Goal: Task Accomplishment & Management: Use online tool/utility

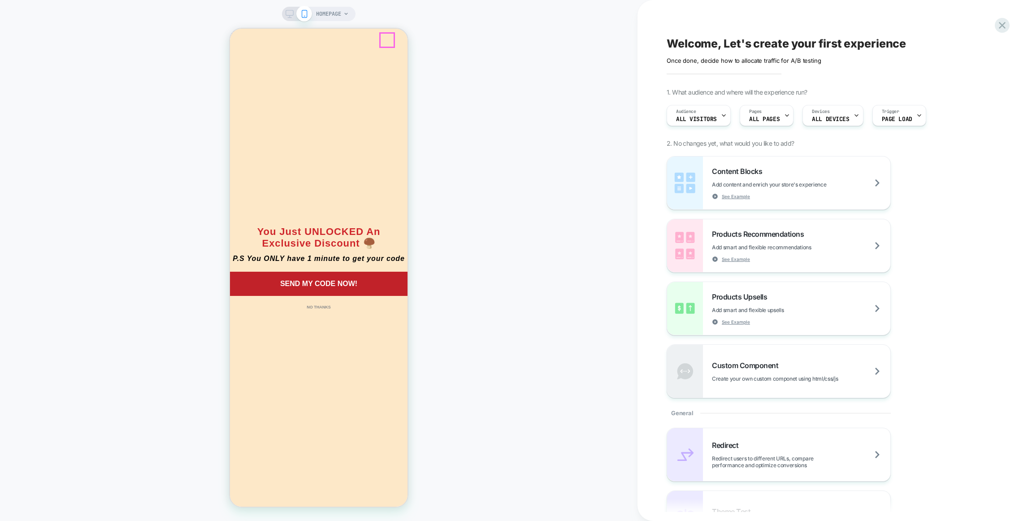
click at [413, 43] on circle "Close dialog" at bounding box center [420, 41] width 15 height 15
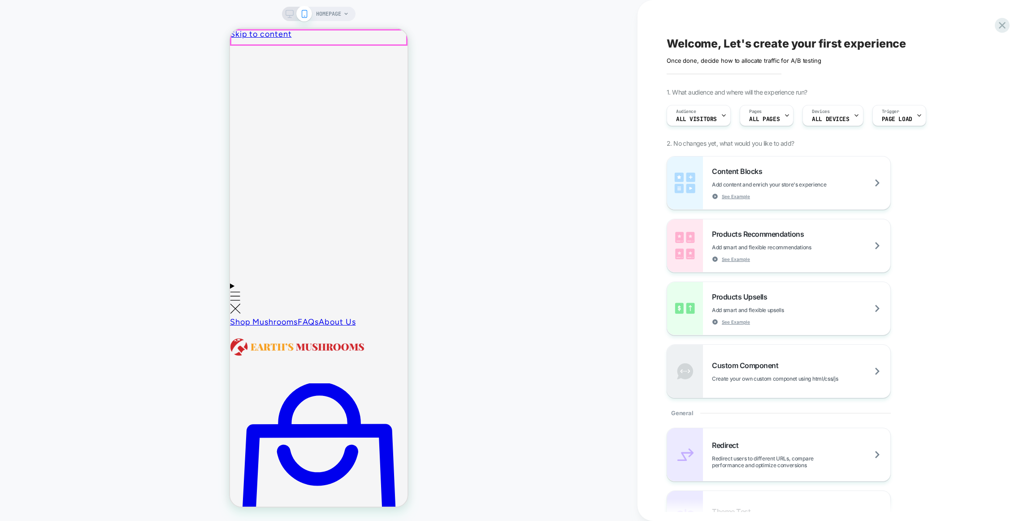
click at [333, 14] on span "HOMEPAGE" at bounding box center [328, 14] width 25 height 14
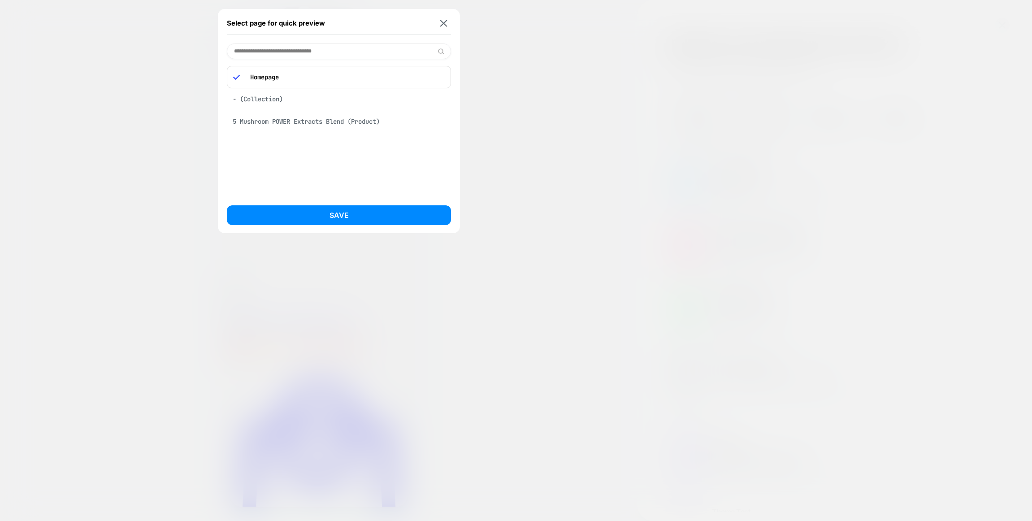
click at [357, 122] on div "5 Mushroom POWER Extracts Blend (Product)" at bounding box center [339, 121] width 224 height 17
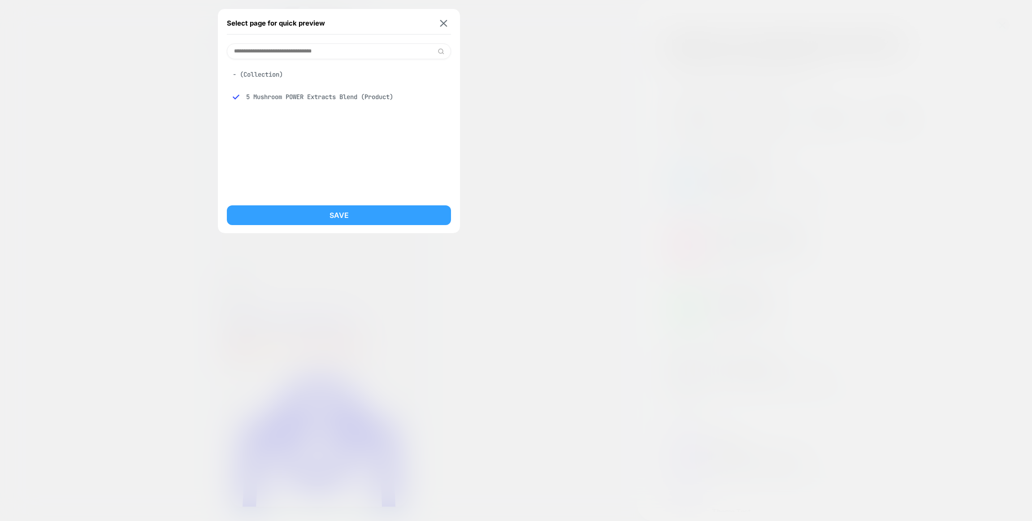
click at [385, 221] on button "Save" at bounding box center [339, 215] width 224 height 20
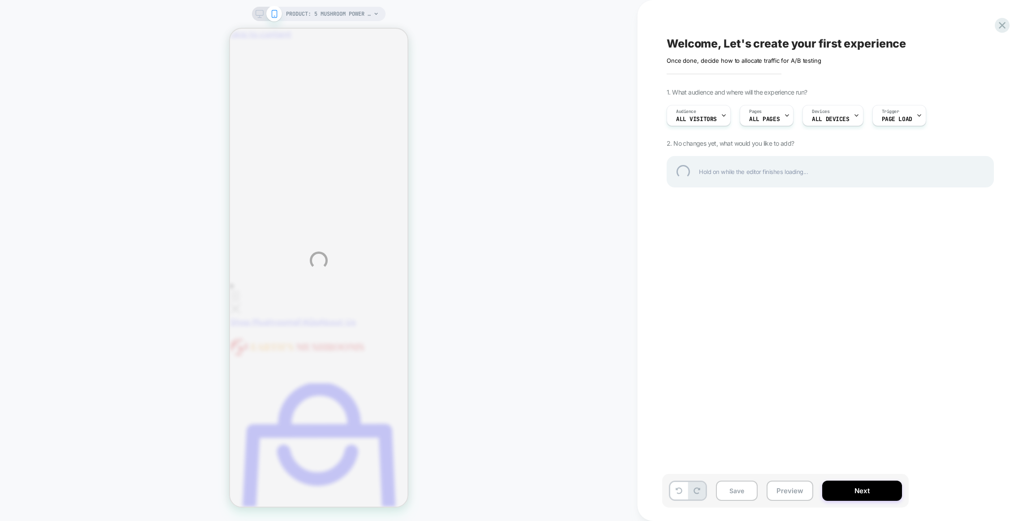
click at [357, 13] on div "PRODUCT: 5 Mushroom POWER Extracts Blend PRODUCT: 5 Mushroom POWER Extracts Ble…" at bounding box center [516, 260] width 1032 height 521
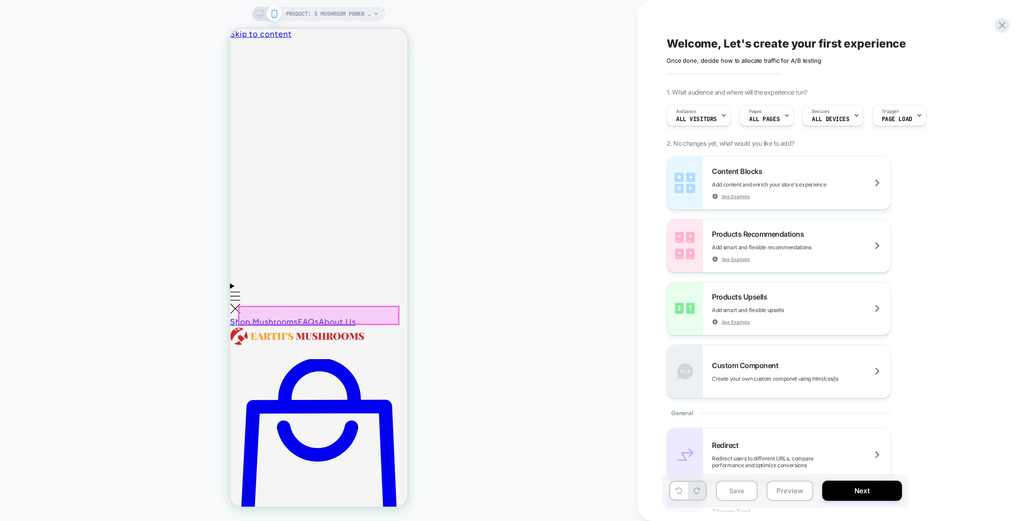
click at [301, 319] on div at bounding box center [319, 316] width 160 height 18
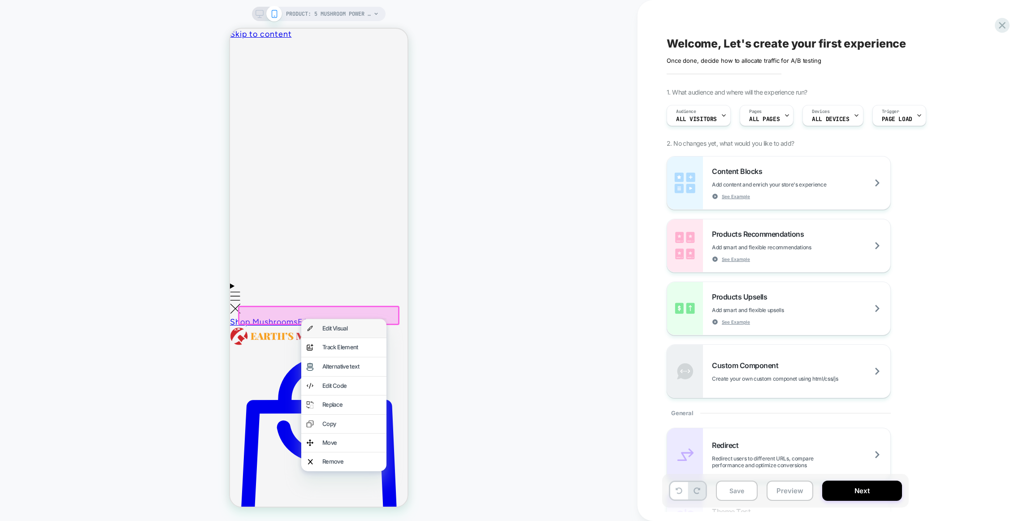
click at [330, 326] on div "Edit Visual" at bounding box center [351, 329] width 59 height 8
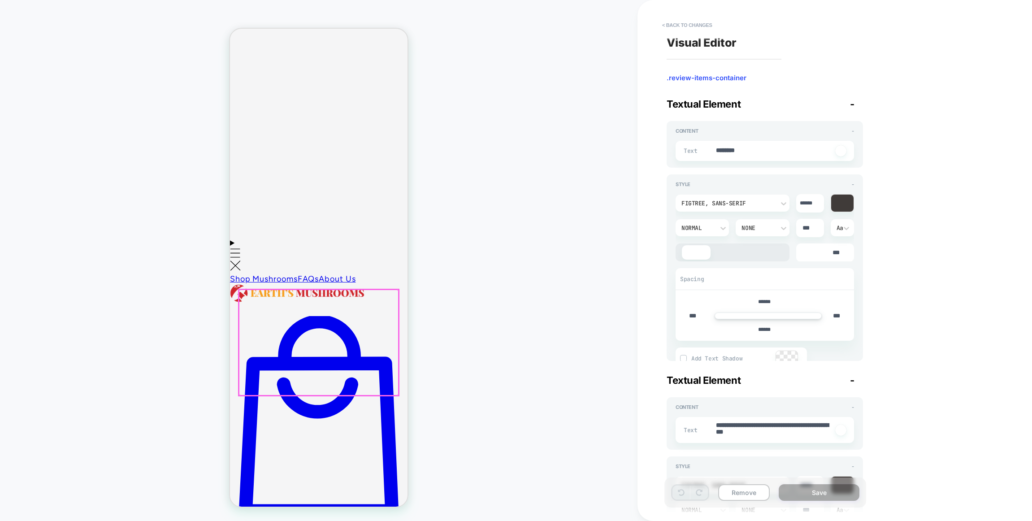
scroll to position [48, 0]
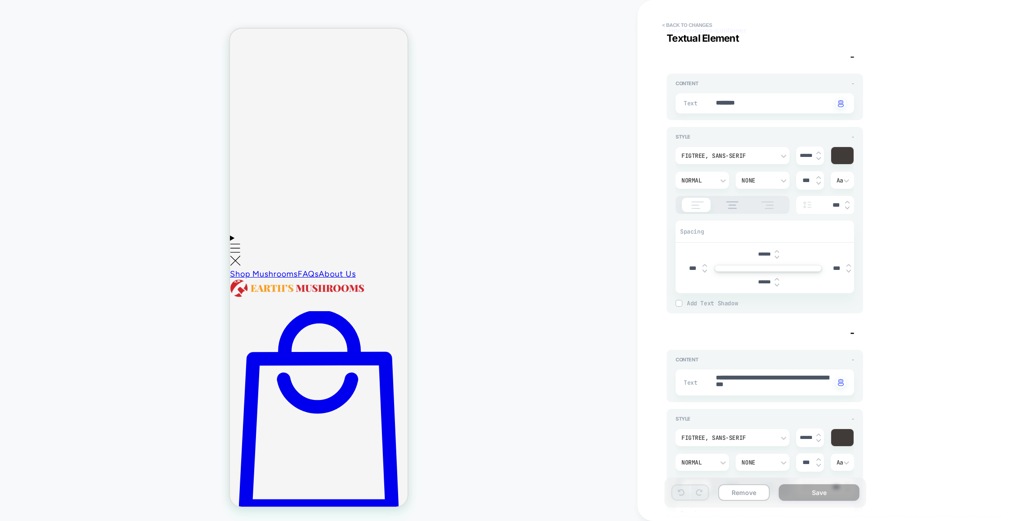
scroll to position [93, 0]
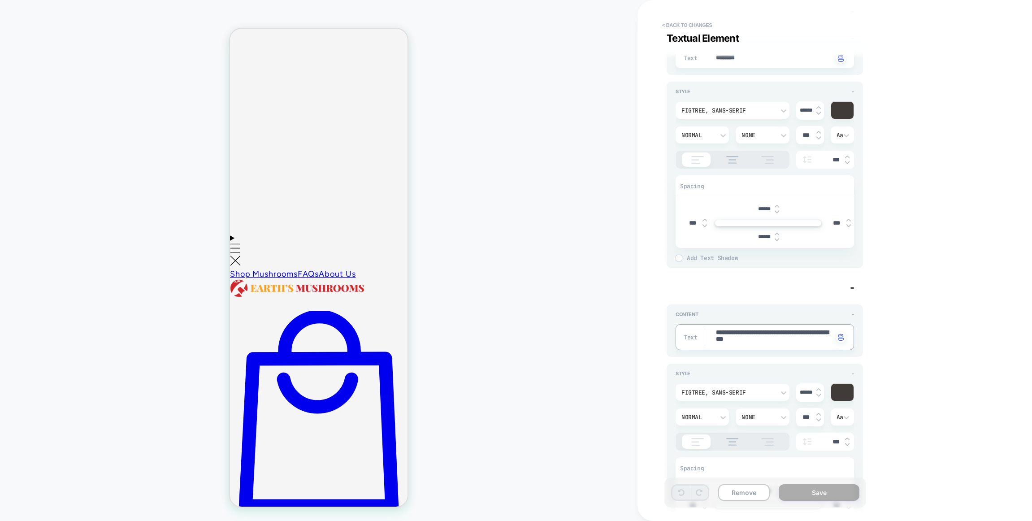
click at [770, 339] on textarea "**********" at bounding box center [773, 337] width 117 height 18
click at [786, 344] on textarea "**********" at bounding box center [773, 337] width 117 height 18
click at [783, 342] on textarea "**********" at bounding box center [773, 337] width 117 height 18
click at [784, 342] on textarea "**********" at bounding box center [773, 337] width 117 height 18
drag, startPoint x: 786, startPoint y: 342, endPoint x: 760, endPoint y: 331, distance: 28.3
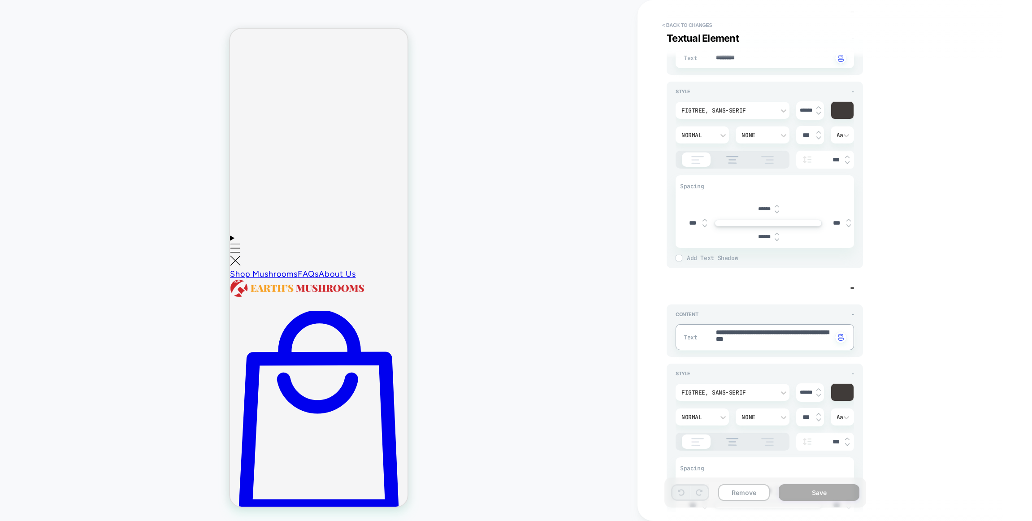
click at [760, 331] on textarea "**********" at bounding box center [773, 337] width 117 height 18
click at [766, 345] on textarea "**********" at bounding box center [773, 337] width 117 height 18
drag, startPoint x: 786, startPoint y: 342, endPoint x: 753, endPoint y: 333, distance: 34.4
click at [753, 333] on textarea "**********" at bounding box center [773, 337] width 117 height 18
type textarea "*"
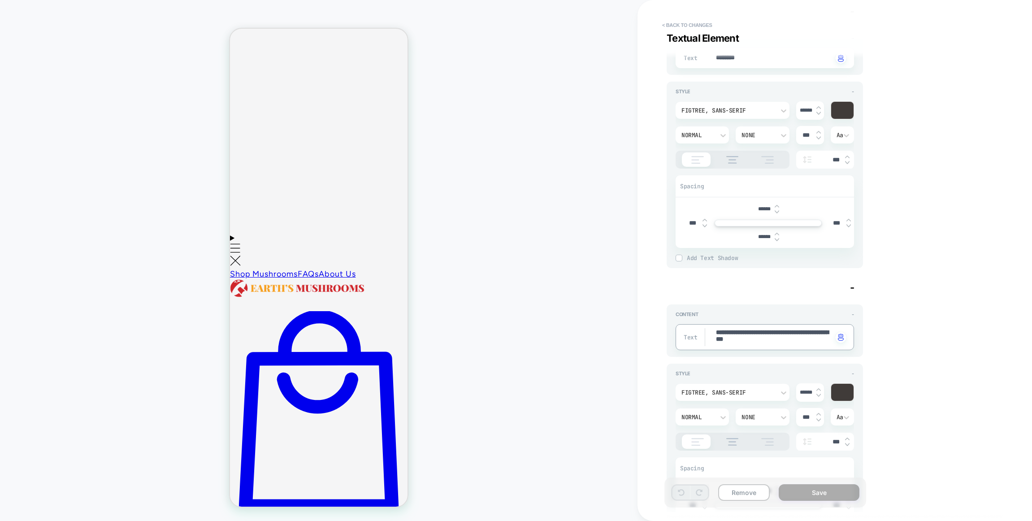
type textarea "**********"
type textarea "*"
type textarea "**********"
type textarea "*"
type textarea "**********"
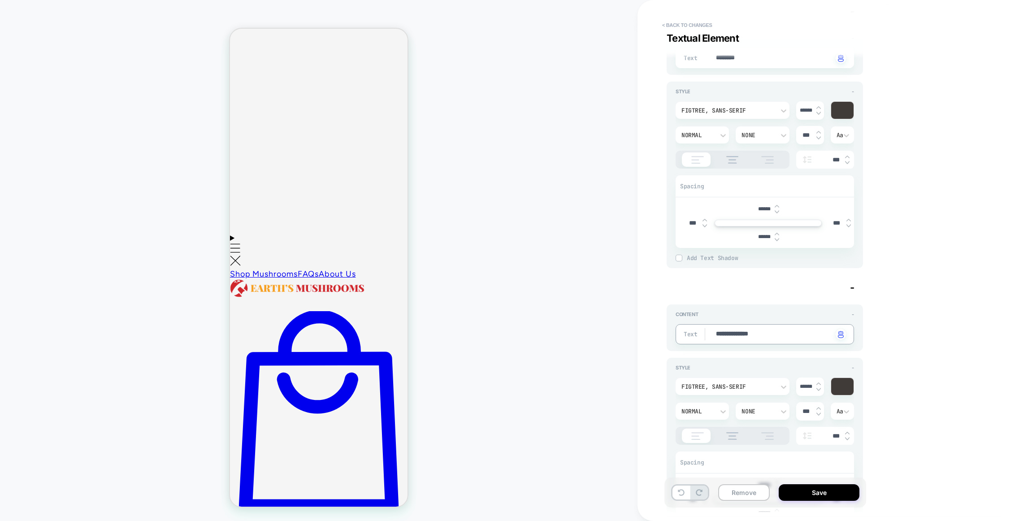
type textarea "*"
type textarea "**********"
type textarea "*"
type textarea "**********"
type textarea "*"
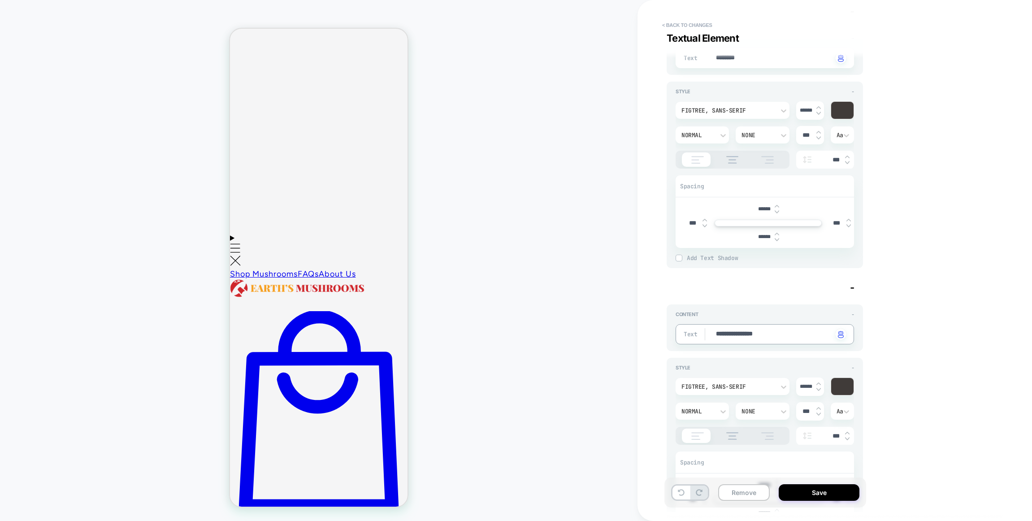
type textarea "**********"
type textarea "*"
type textarea "**********"
click at [784, 351] on div "**********" at bounding box center [765, 327] width 196 height 47
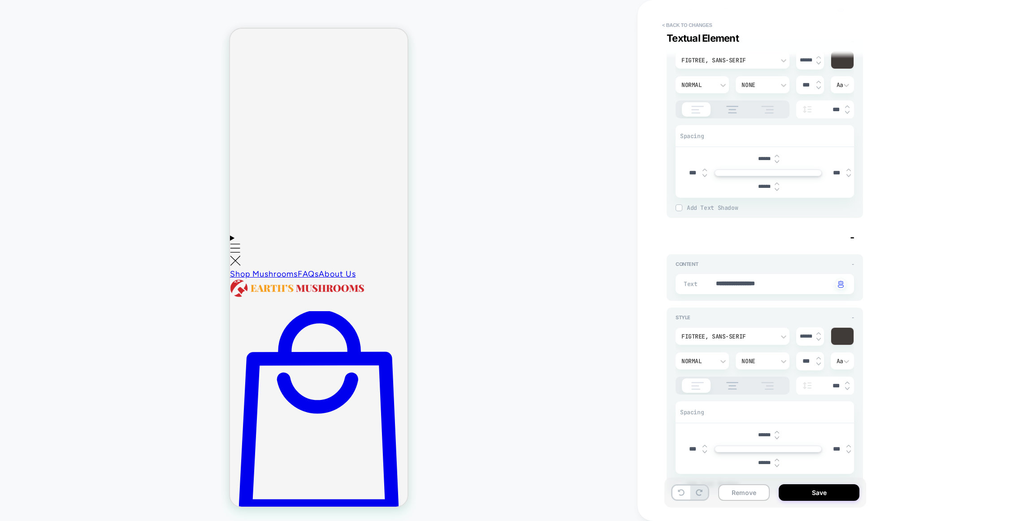
scroll to position [174, 0]
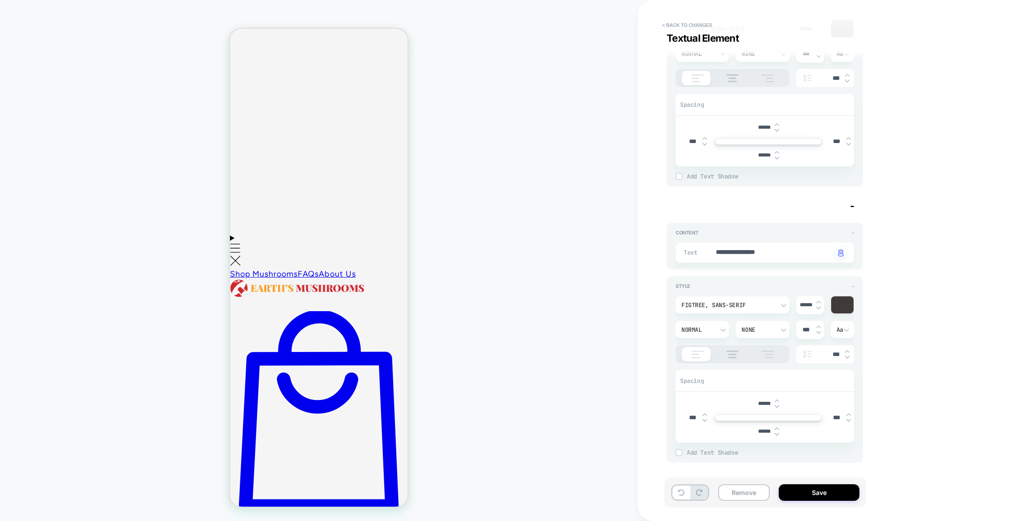
type textarea "*"
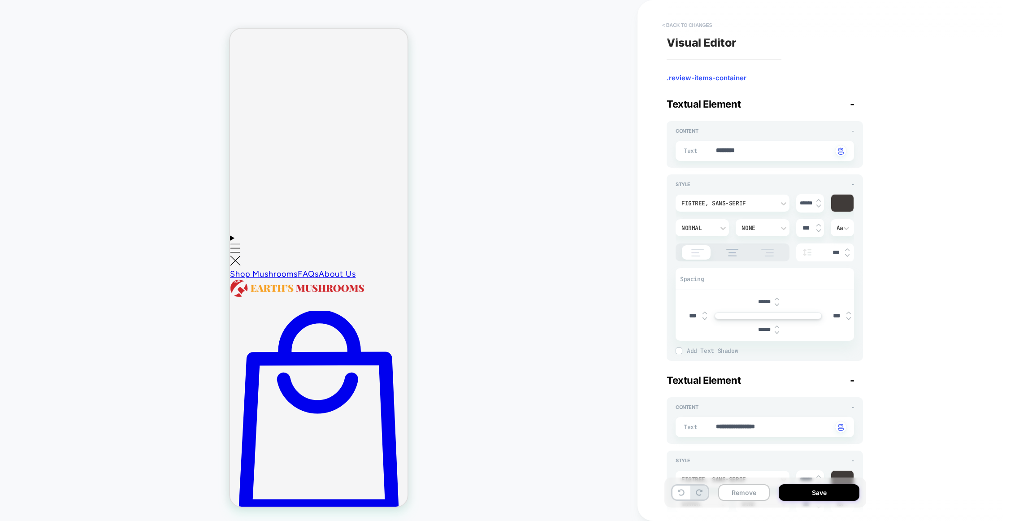
click at [704, 28] on button "< Back to changes" at bounding box center [687, 25] width 59 height 14
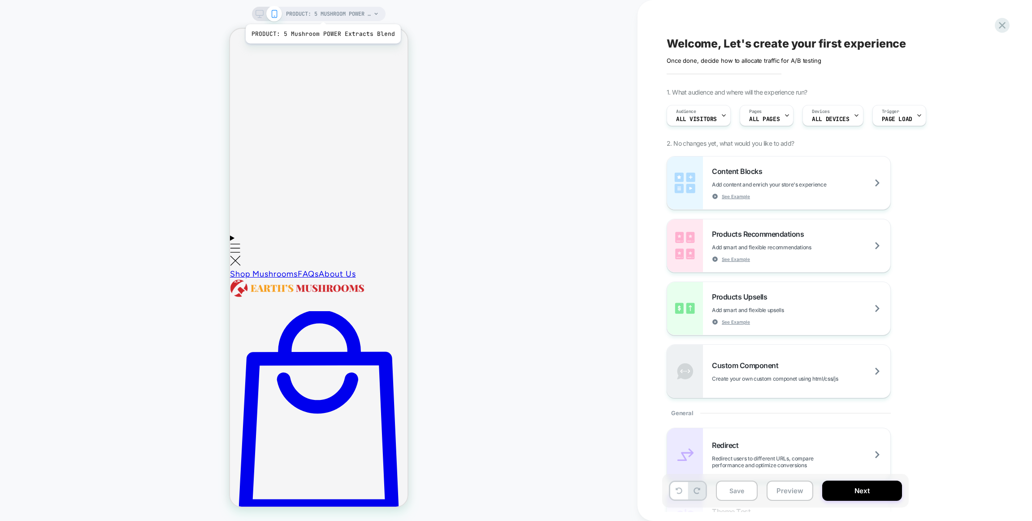
click at [321, 13] on span "PRODUCT: 5 Mushroom POWER Extracts Blend" at bounding box center [328, 14] width 85 height 14
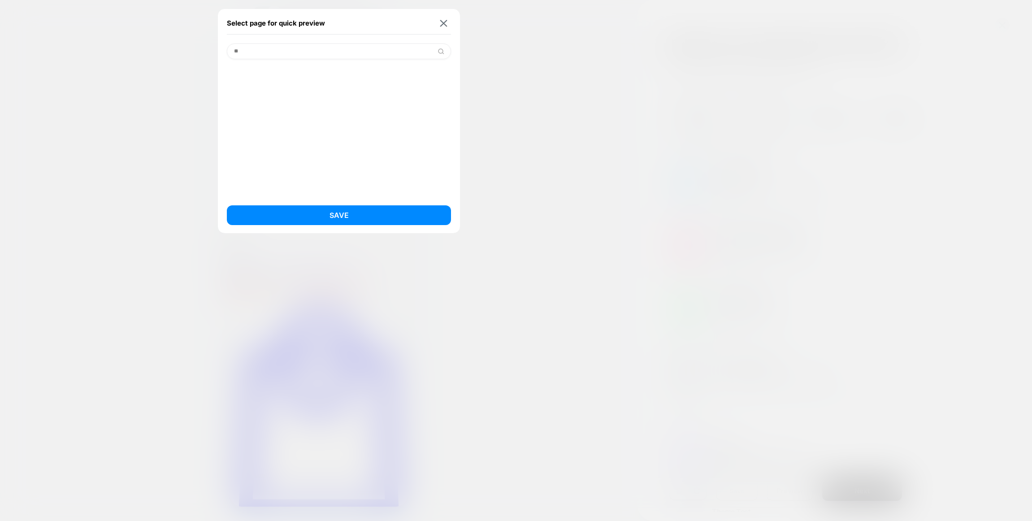
type input "*"
click at [234, 74] on img at bounding box center [236, 74] width 7 height 7
click at [338, 50] on input at bounding box center [339, 51] width 224 height 16
type input "**********"
click at [446, 24] on img at bounding box center [443, 23] width 7 height 7
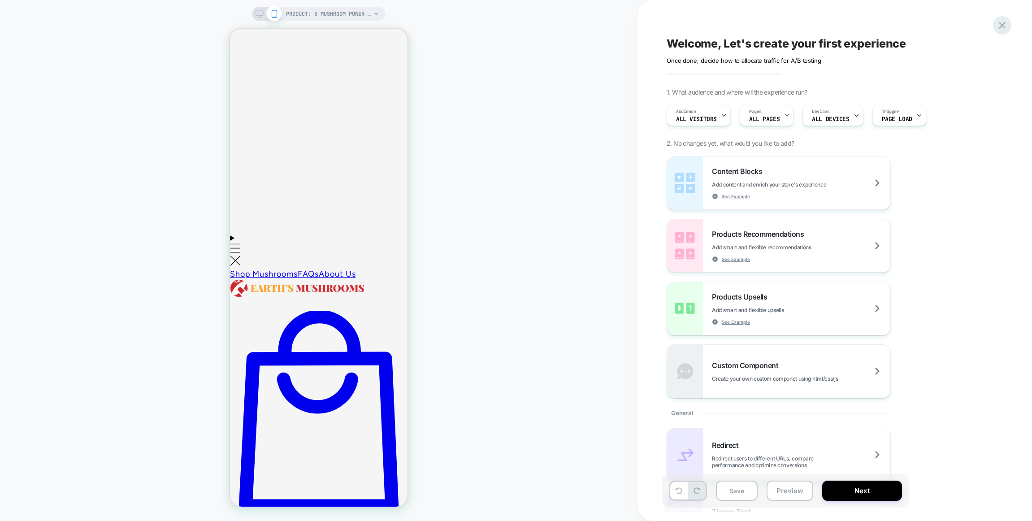
click at [996, 27] on icon at bounding box center [1002, 25] width 12 height 12
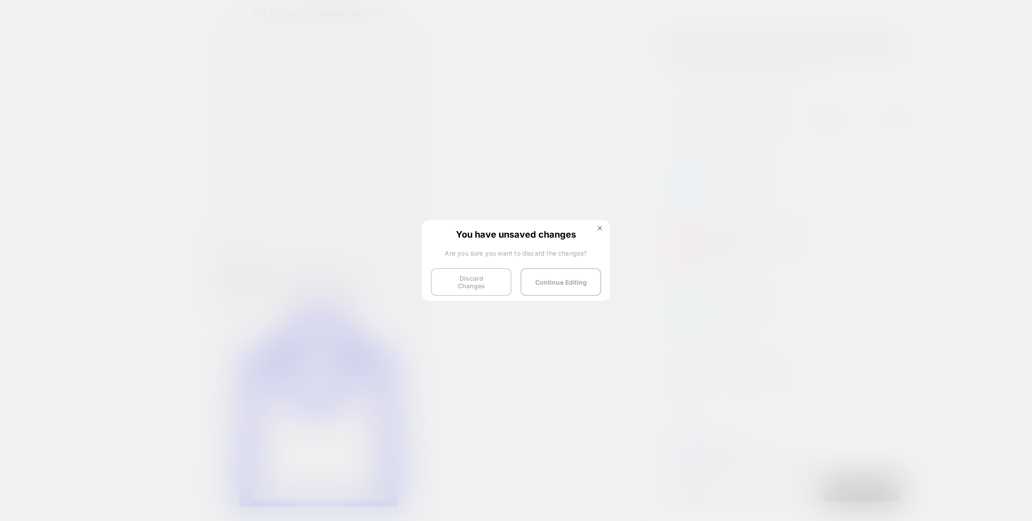
click at [477, 286] on button "Discard Changes" at bounding box center [471, 282] width 81 height 28
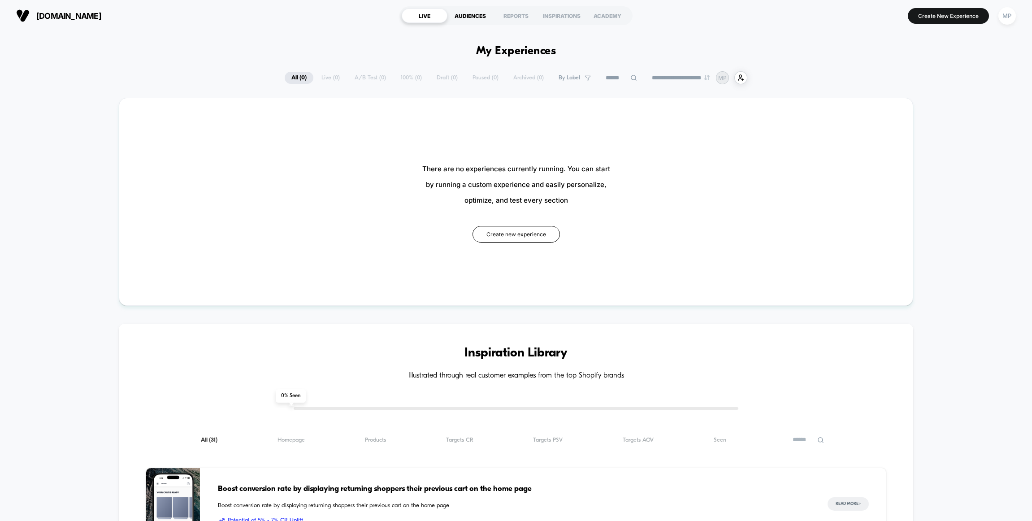
click at [468, 12] on div "AUDIENCES" at bounding box center [470, 16] width 46 height 14
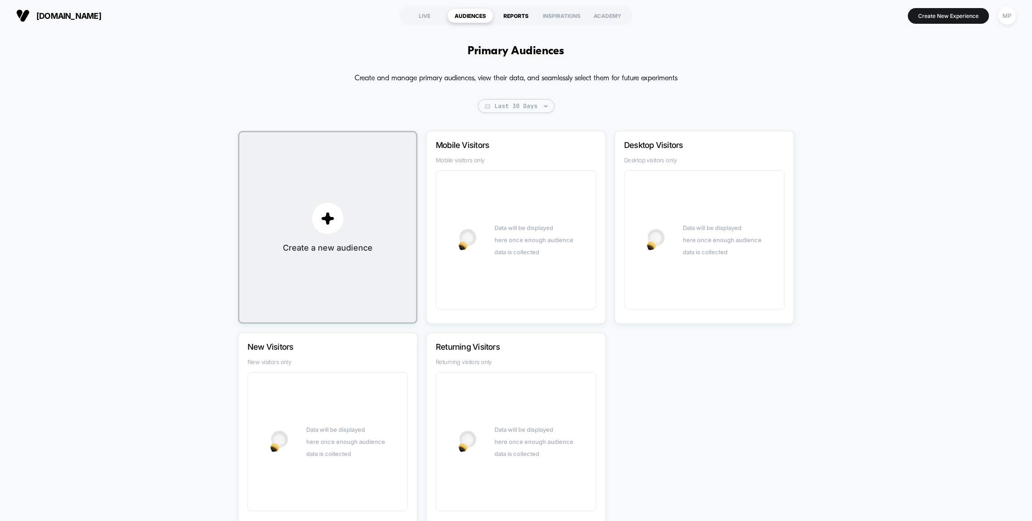
click at [511, 19] on div "REPORTS" at bounding box center [516, 16] width 46 height 14
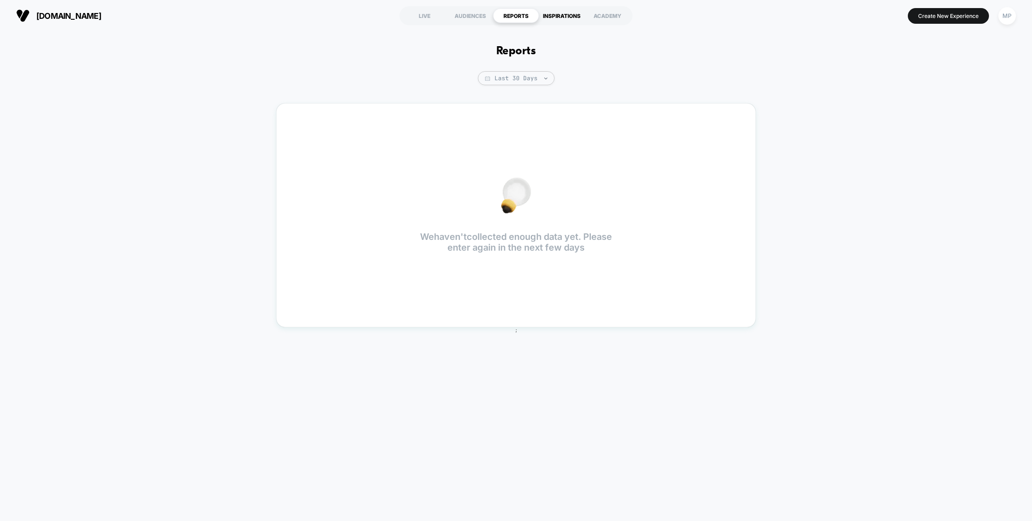
click at [563, 15] on div "INSPIRATIONS" at bounding box center [562, 16] width 46 height 14
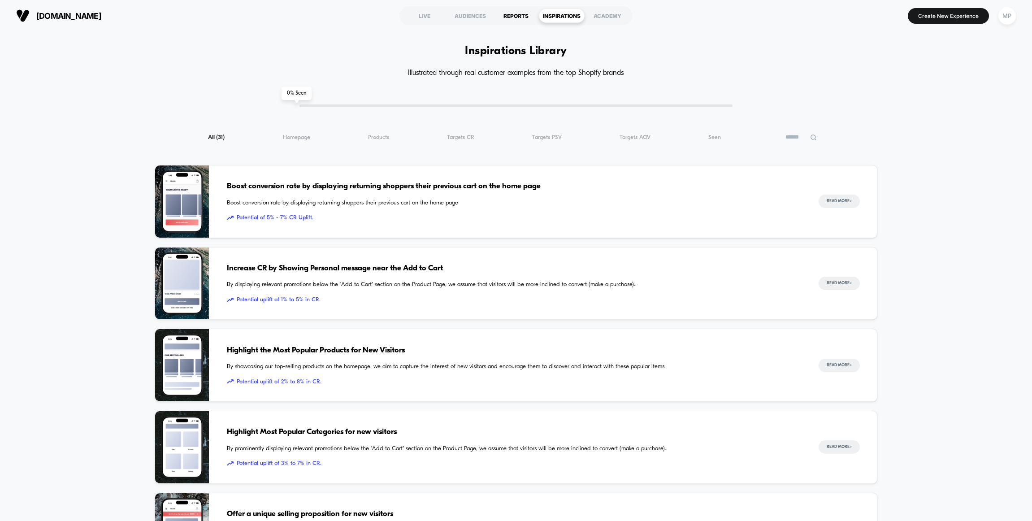
click at [514, 19] on div "REPORTS" at bounding box center [516, 16] width 46 height 14
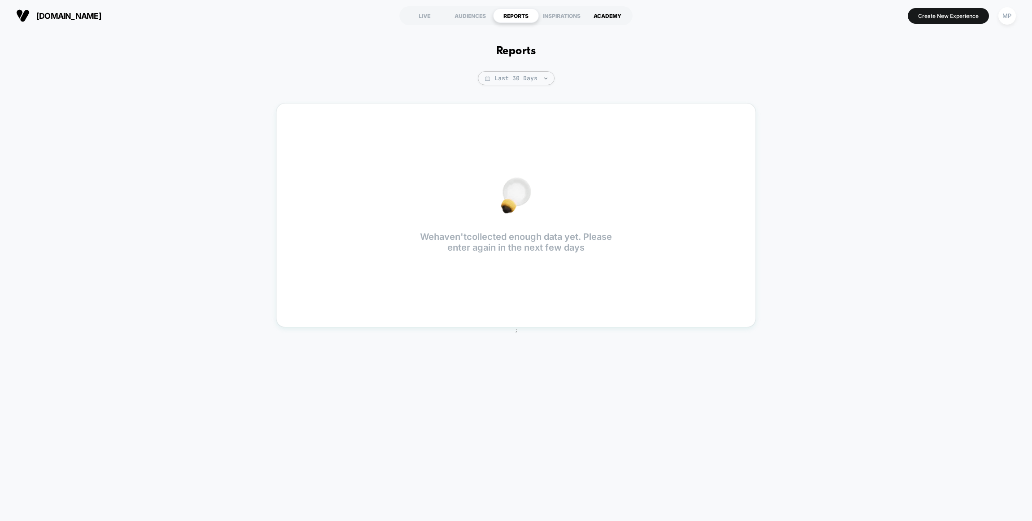
click at [604, 17] on div "ACADEMY" at bounding box center [608, 16] width 46 height 14
click at [459, 16] on div "AUDIENCES" at bounding box center [470, 16] width 46 height 14
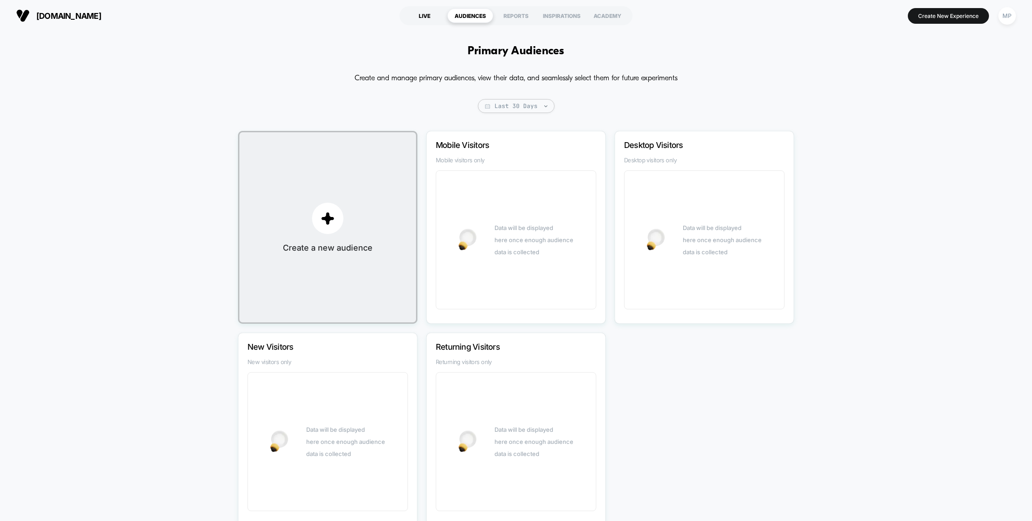
click at [428, 16] on div "LIVE" at bounding box center [425, 16] width 46 height 14
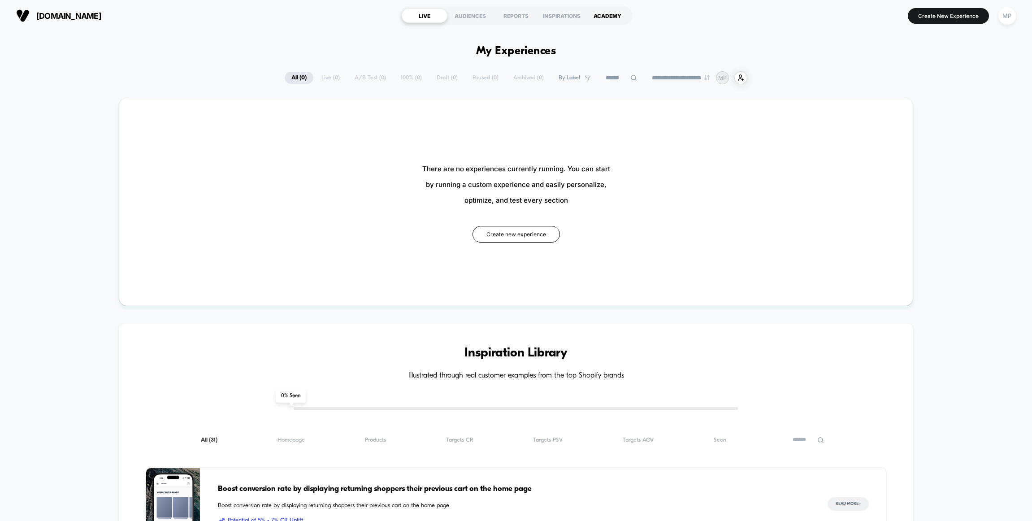
click at [607, 19] on div "ACADEMY" at bounding box center [608, 16] width 46 height 14
click at [724, 79] on p "MP" at bounding box center [722, 77] width 9 height 7
click at [723, 77] on p "MP" at bounding box center [722, 77] width 9 height 7
click at [1008, 17] on div "MP" at bounding box center [1006, 15] width 17 height 17
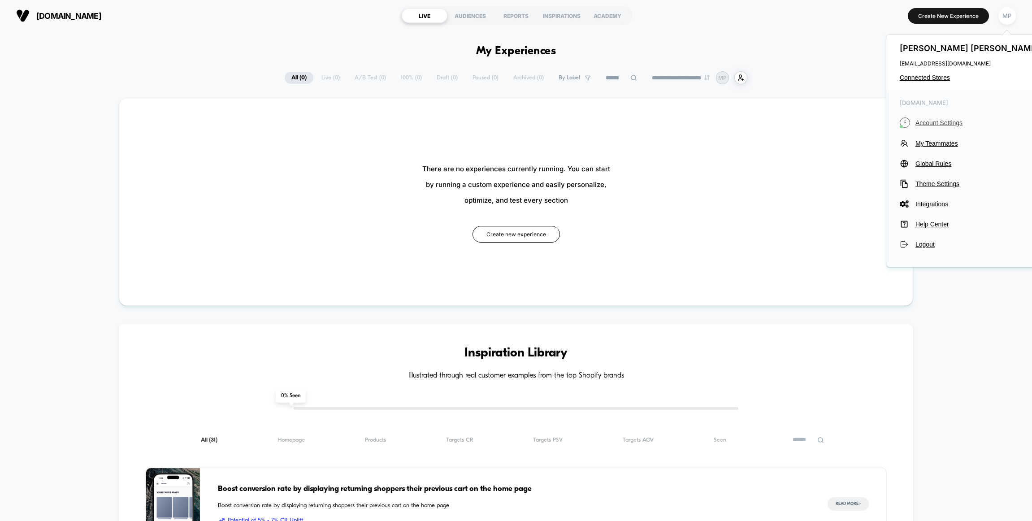
click at [950, 122] on span "Account Settings" at bounding box center [978, 122] width 126 height 7
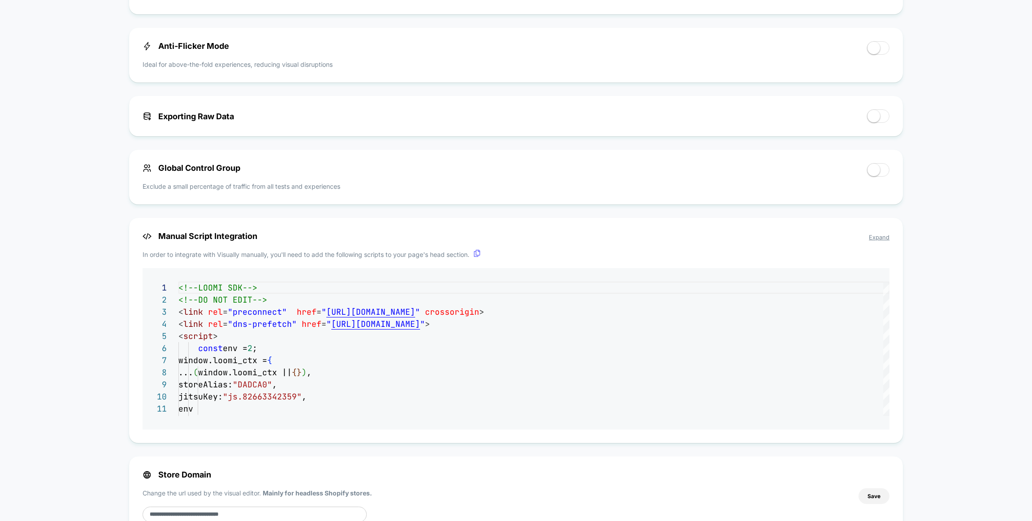
scroll to position [425, 0]
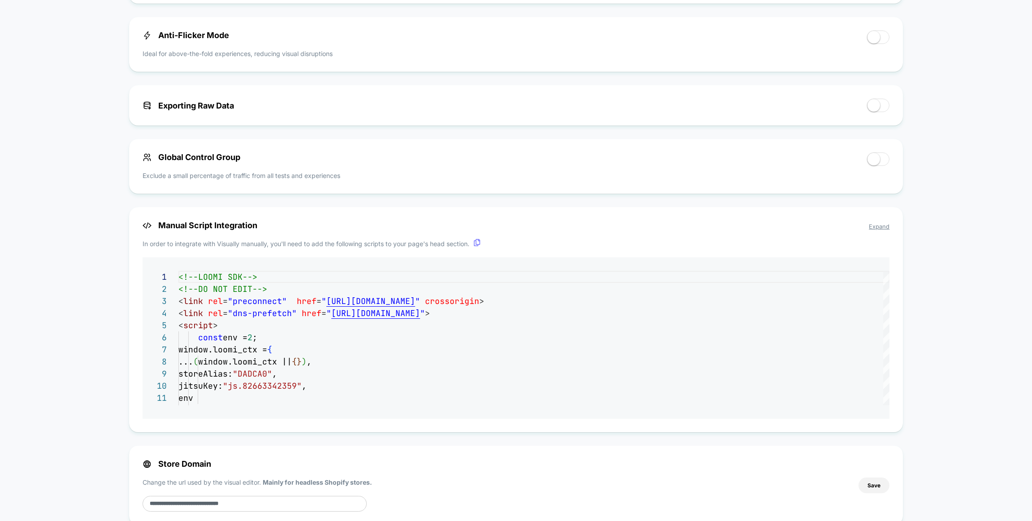
click at [876, 226] on span "Expand" at bounding box center [879, 226] width 21 height 7
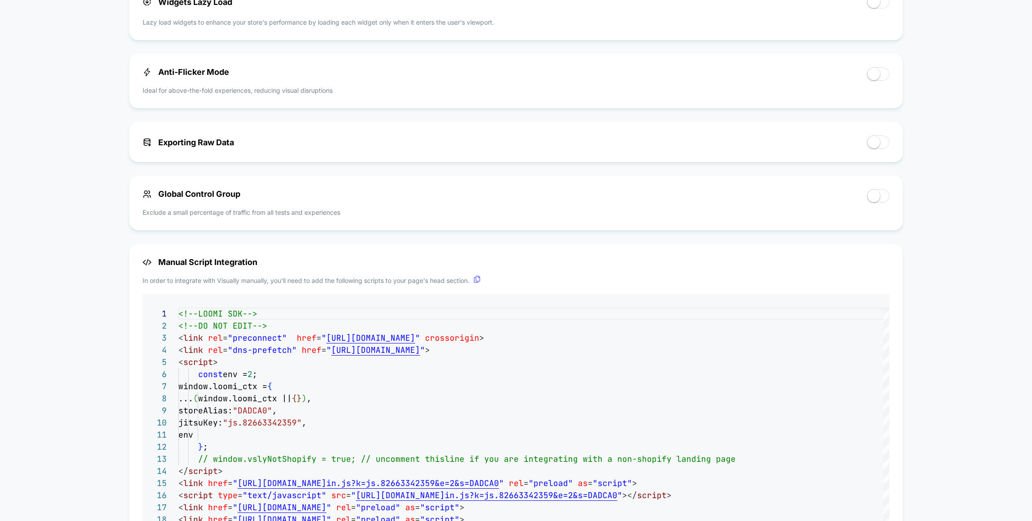
scroll to position [382, 0]
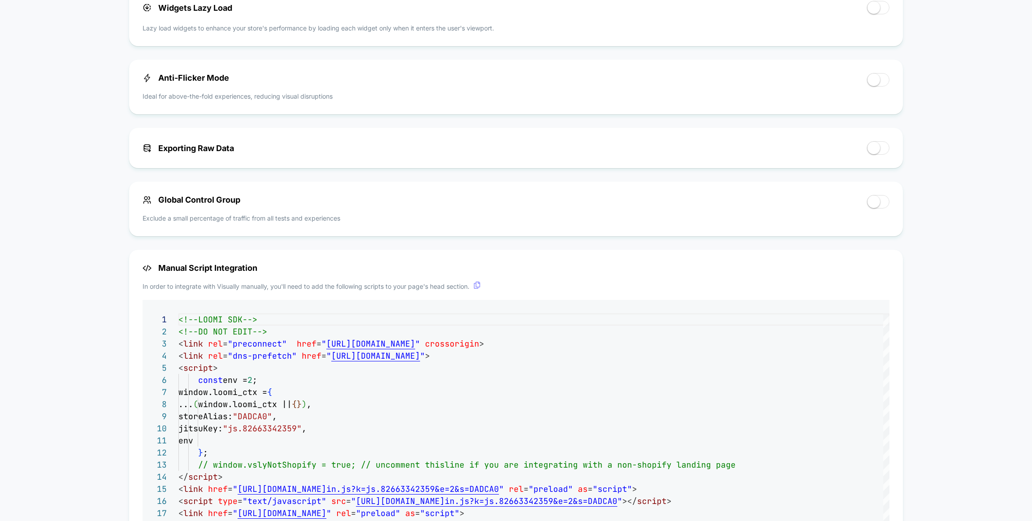
click at [481, 289] on span at bounding box center [476, 286] width 7 height 8
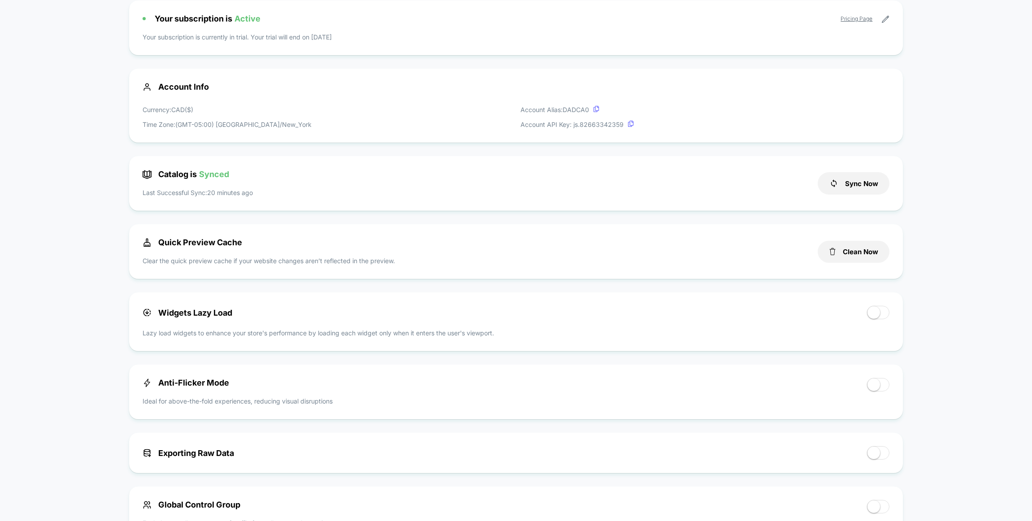
scroll to position [0, 0]
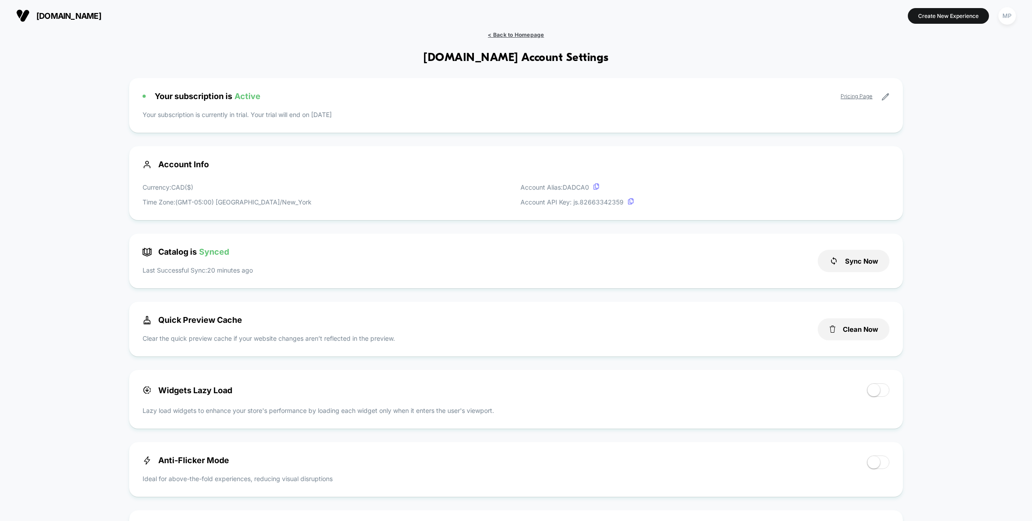
click at [535, 34] on span "< Back to Homepage" at bounding box center [516, 34] width 56 height 7
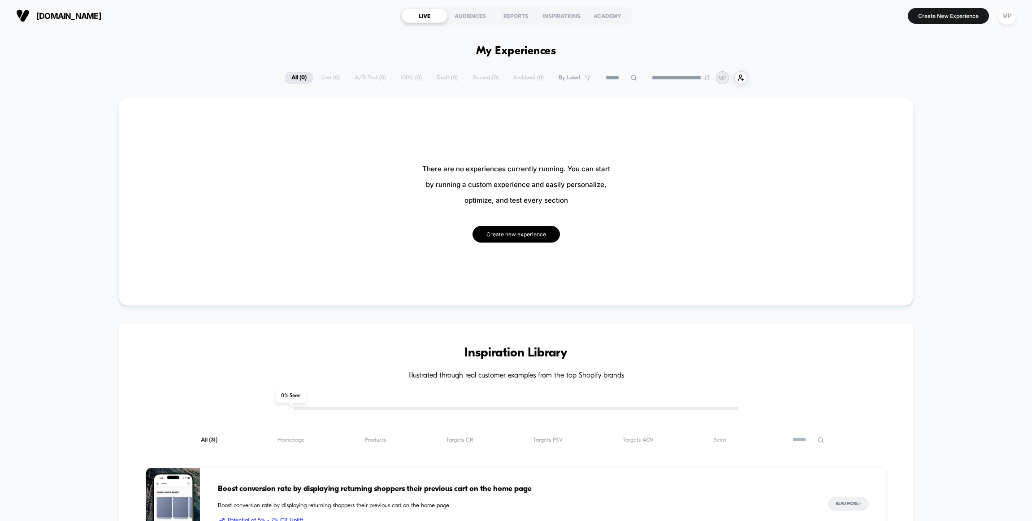
click at [526, 239] on button "Create new experience" at bounding box center [515, 234] width 87 height 17
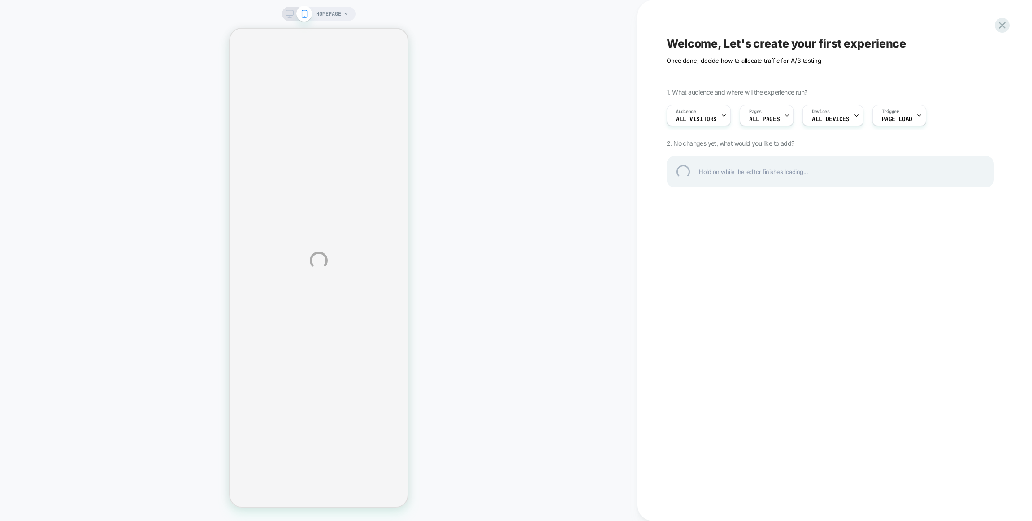
click at [498, 153] on div "HOMEPAGE Welcome, Let's create your first experience Click to edit experience d…" at bounding box center [516, 260] width 1032 height 521
click at [334, 15] on div "HOMEPAGE Welcome, Let's create your first experience Click to edit experience d…" at bounding box center [516, 260] width 1032 height 521
click at [545, 152] on div "HOMEPAGE Welcome, Let's create your first experience Click to edit experience d…" at bounding box center [516, 260] width 1032 height 521
click at [1001, 22] on div at bounding box center [1002, 25] width 18 height 18
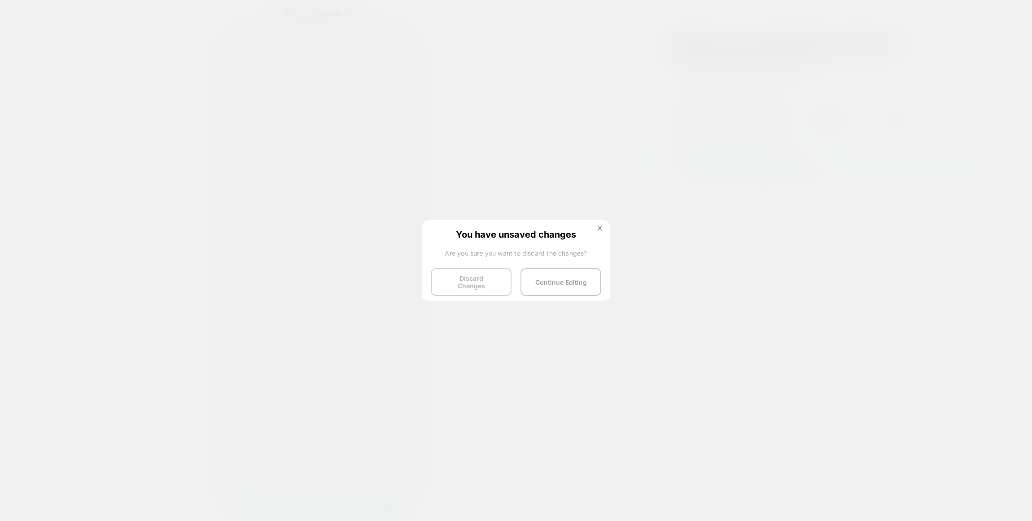
click at [459, 280] on button "Discard Changes" at bounding box center [471, 282] width 81 height 28
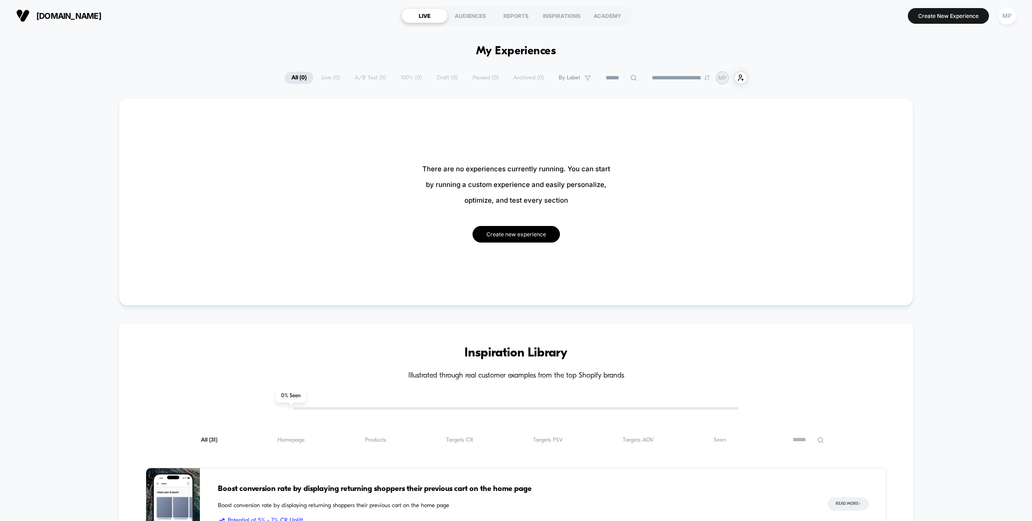
click at [500, 237] on button "Create new experience" at bounding box center [515, 234] width 87 height 17
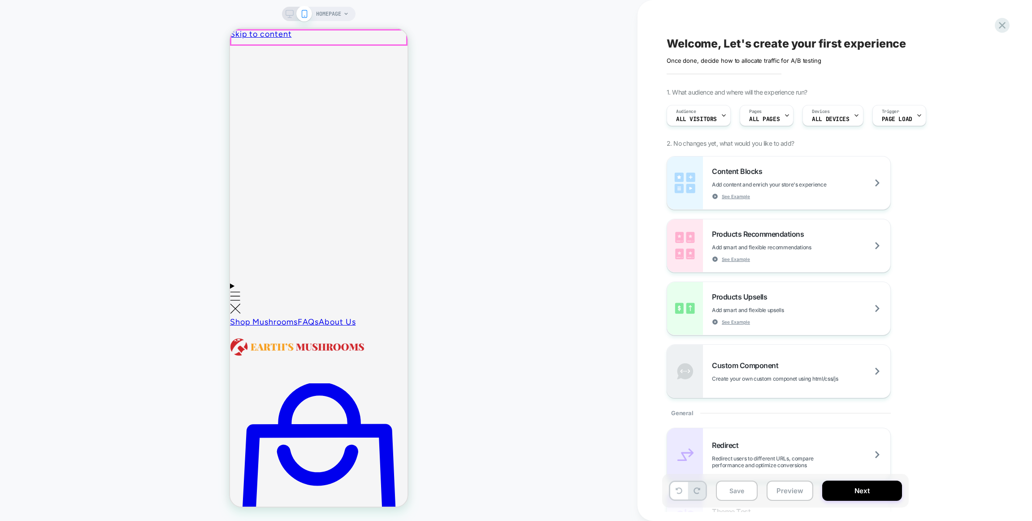
click at [338, 11] on span "HOMEPAGE" at bounding box center [328, 14] width 25 height 14
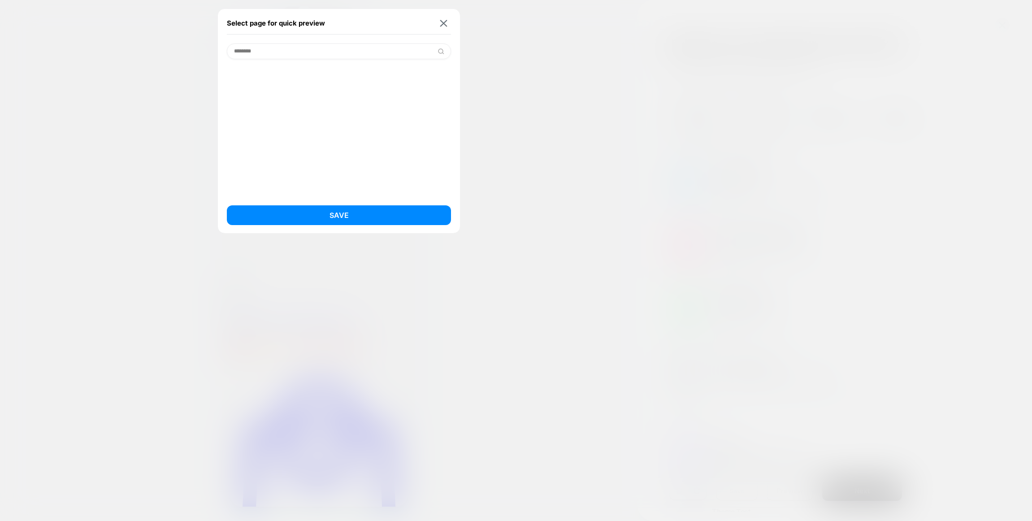
type input "*********"
click at [363, 50] on input at bounding box center [339, 51] width 224 height 16
click at [338, 50] on input at bounding box center [339, 51] width 224 height 16
paste input "**********"
type input "**********"
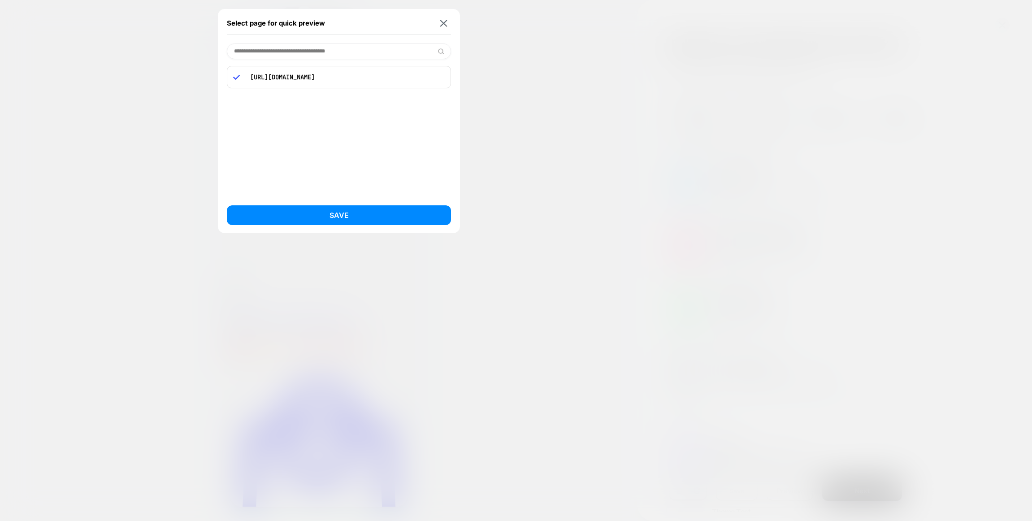
click at [352, 78] on p "[URL][DOMAIN_NAME]" at bounding box center [345, 77] width 199 height 8
click at [348, 217] on button "Save" at bounding box center [339, 215] width 224 height 20
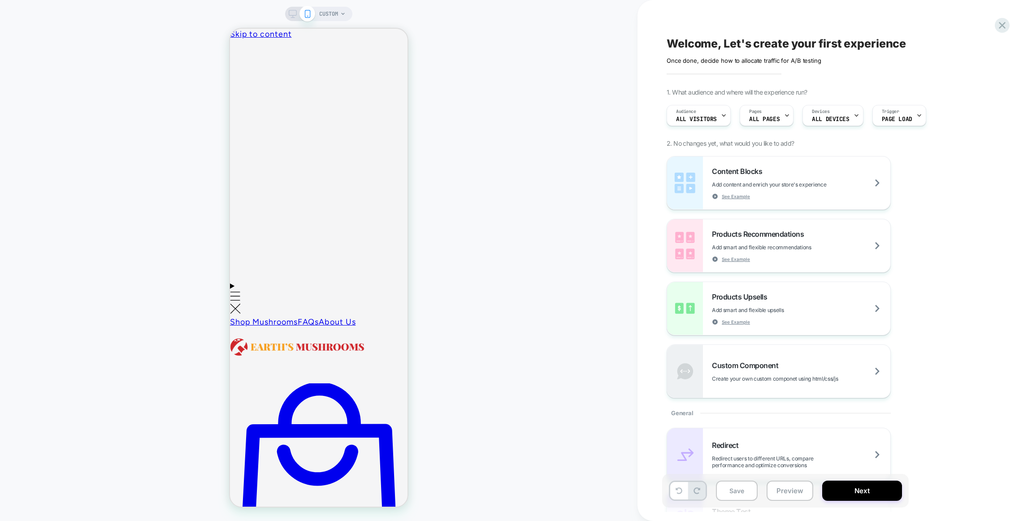
click at [330, 17] on span "CUSTOM" at bounding box center [328, 14] width 19 height 14
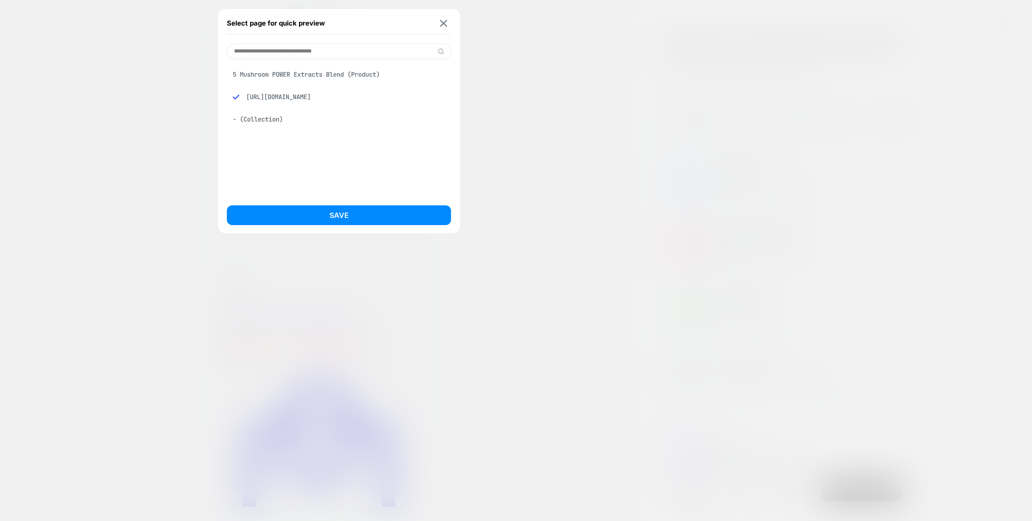
click at [523, 76] on div at bounding box center [516, 260] width 1032 height 521
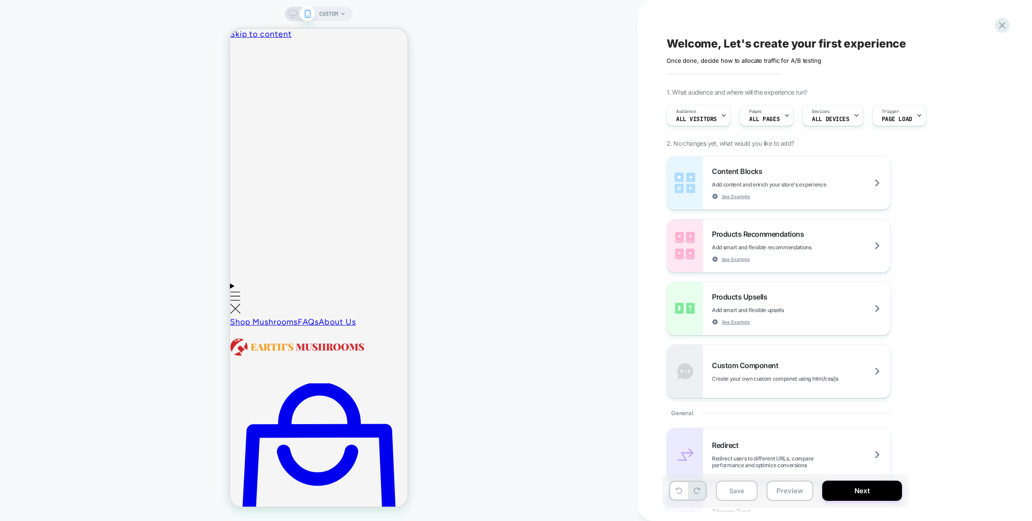
click at [296, 11] on rect at bounding box center [293, 12] width 8 height 5
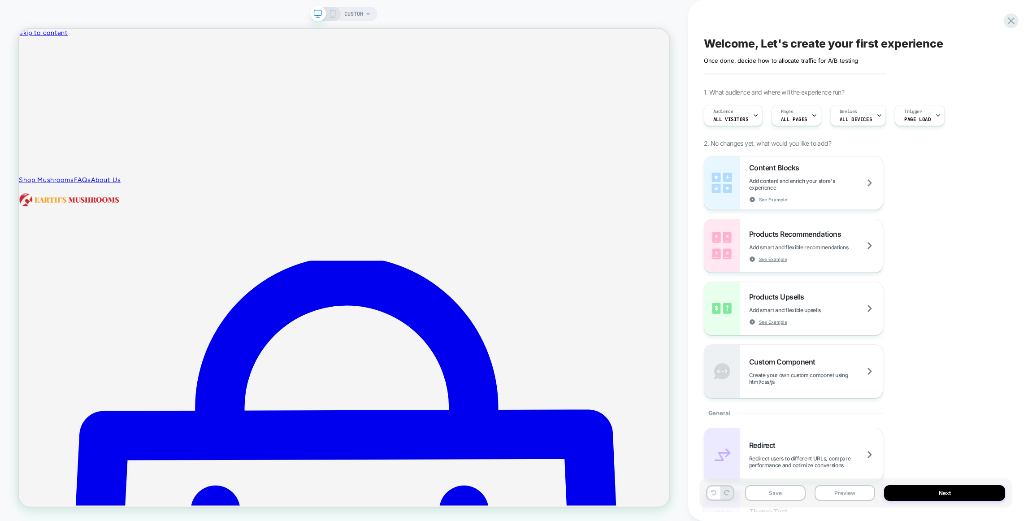
click at [335, 18] on div "CUSTOM" at bounding box center [343, 14] width 67 height 14
click at [334, 17] on icon at bounding box center [333, 14] width 8 height 8
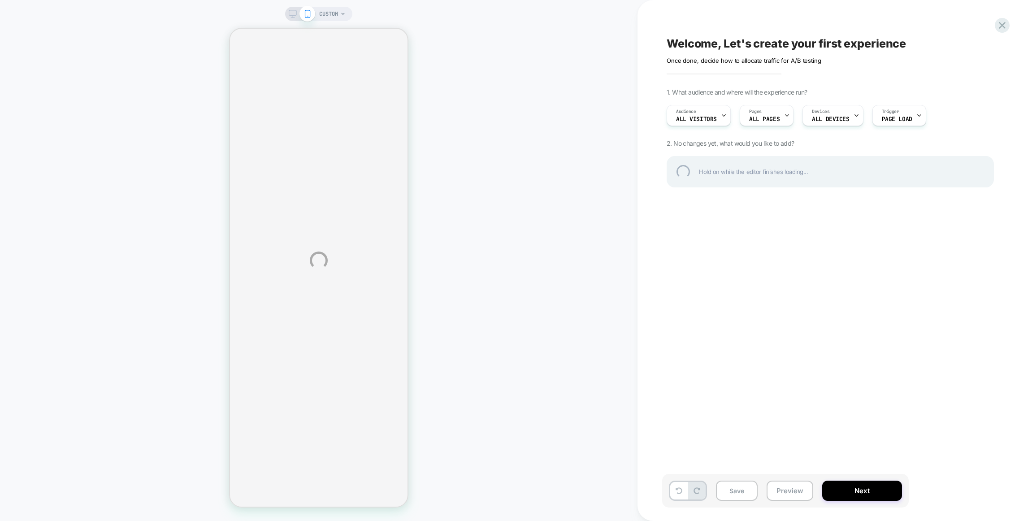
click at [553, 248] on div "CUSTOM Welcome, Let's create your first experience Click to edit experience det…" at bounding box center [516, 260] width 1032 height 521
click at [532, 242] on div "CUSTOM Welcome, Let's create your first experience Click to edit experience det…" at bounding box center [516, 260] width 1032 height 521
click at [780, 411] on div "CUSTOM Welcome, Let's create your first experience Click to edit experience det…" at bounding box center [516, 260] width 1032 height 521
click at [814, 274] on div "CUSTOM Welcome, Let's create your first experience Click to edit experience det…" at bounding box center [516, 260] width 1032 height 521
click at [1003, 27] on div at bounding box center [1002, 25] width 18 height 18
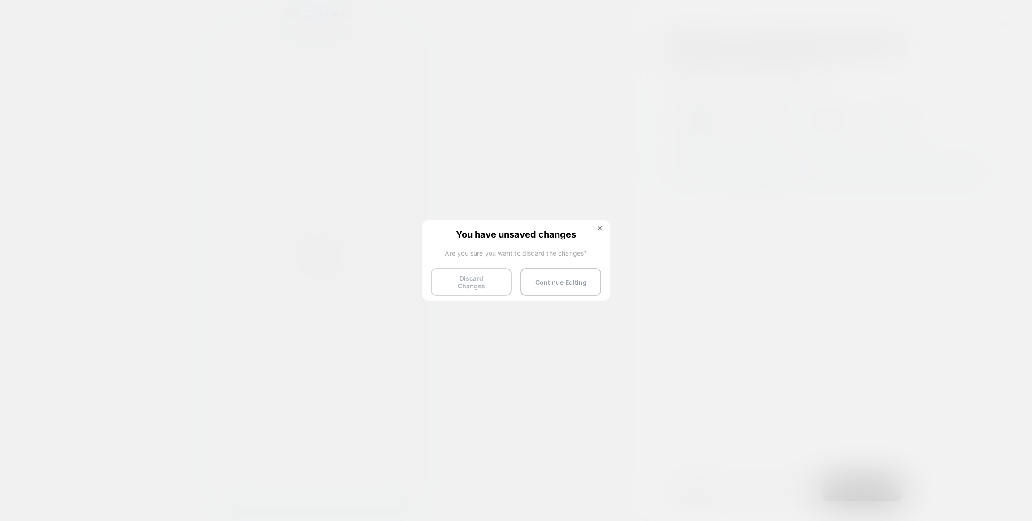
click at [444, 280] on button "Discard Changes" at bounding box center [471, 282] width 81 height 28
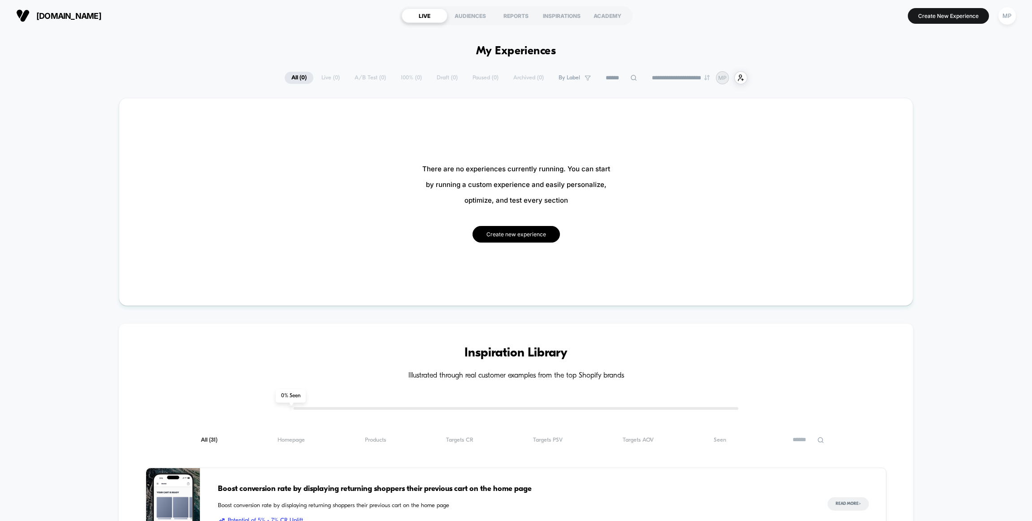
click at [525, 233] on button "Create new experience" at bounding box center [515, 234] width 87 height 17
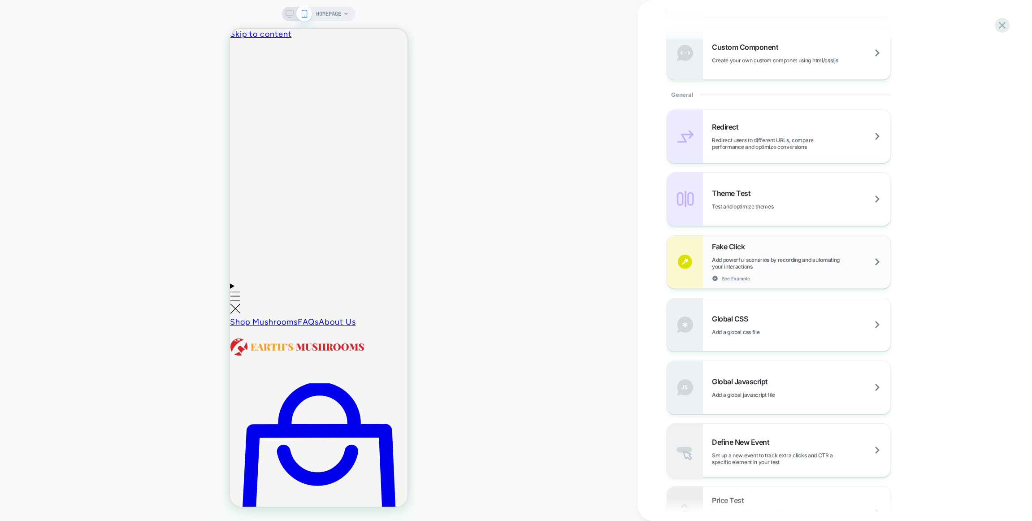
scroll to position [312, 0]
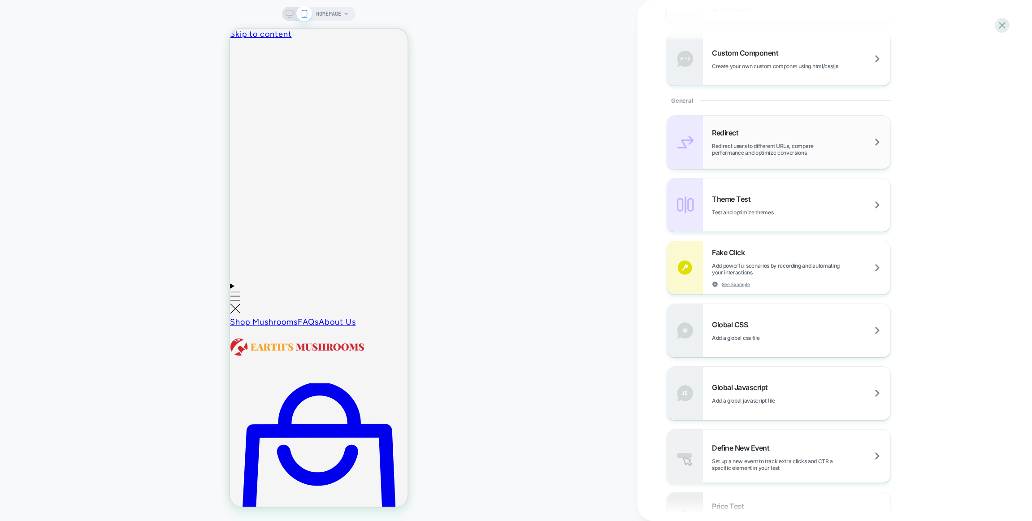
click at [801, 148] on span "Redirect users to different URLs, compare performance and optimize conversions" at bounding box center [801, 149] width 178 height 13
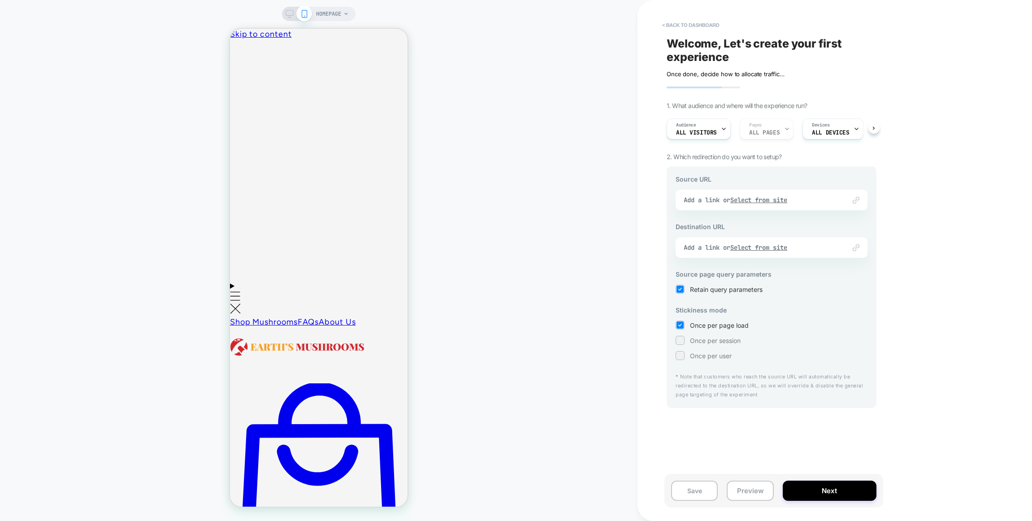
click at [783, 199] on div "Link to Add a link or Select from site" at bounding box center [772, 200] width 192 height 21
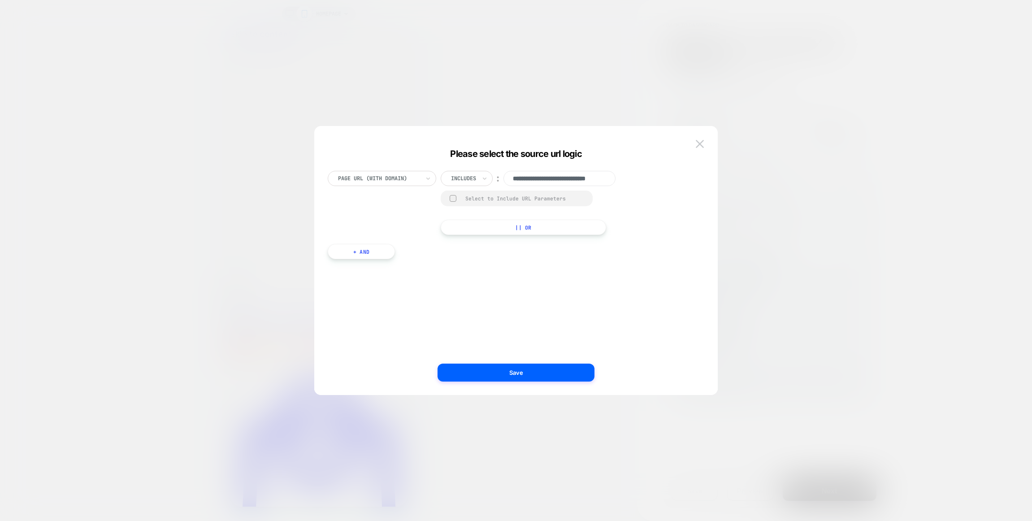
scroll to position [0, 27]
click at [706, 144] on button at bounding box center [699, 143] width 13 height 13
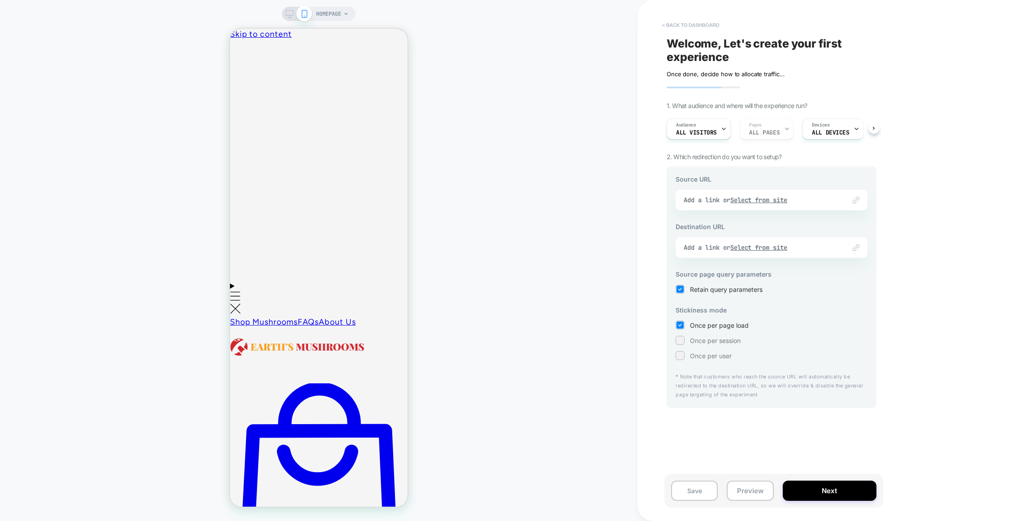
click at [696, 26] on button "< back to dashboard" at bounding box center [691, 25] width 66 height 14
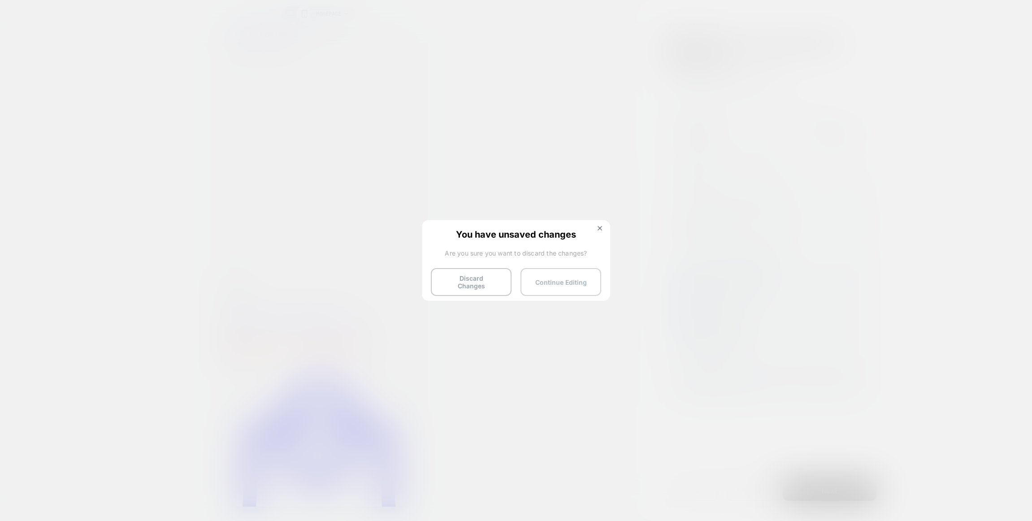
click at [546, 277] on button "Continue Editing" at bounding box center [560, 282] width 81 height 28
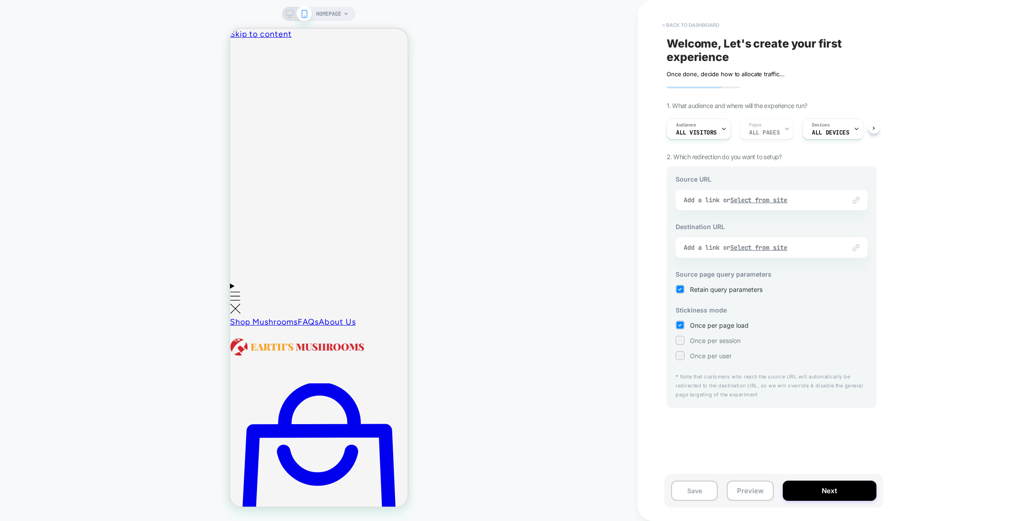
click at [697, 26] on button "< back to dashboard" at bounding box center [691, 25] width 66 height 14
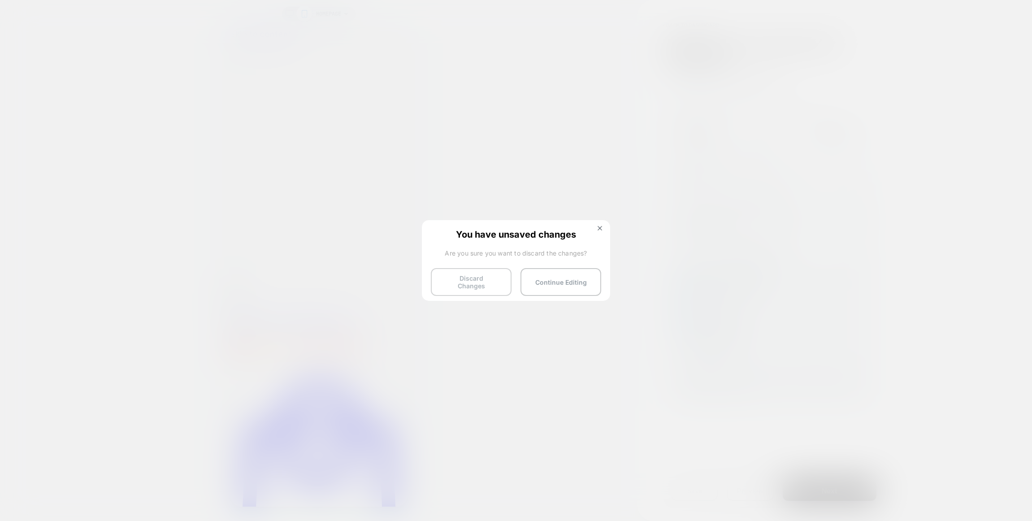
click at [474, 279] on button "Discard Changes" at bounding box center [471, 282] width 81 height 28
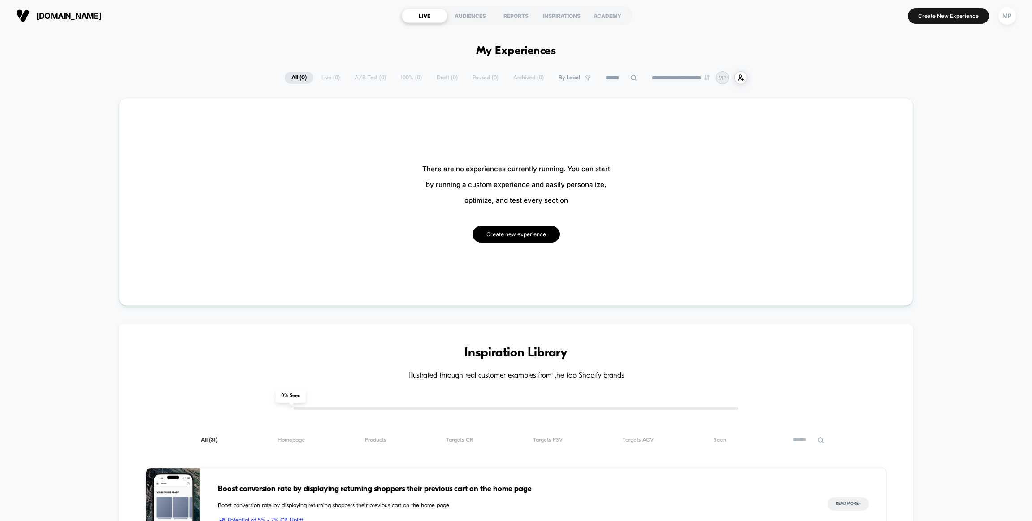
click at [517, 237] on button "Create new experience" at bounding box center [515, 234] width 87 height 17
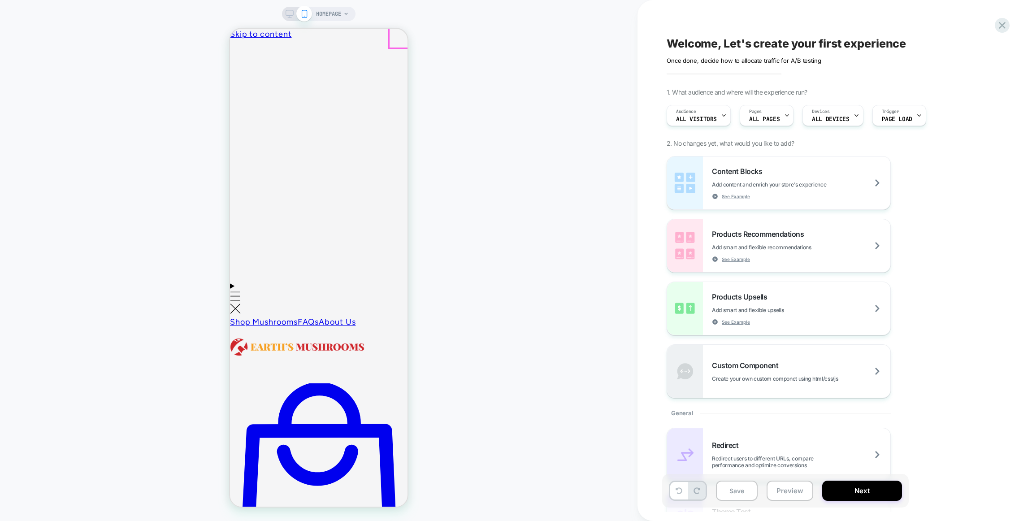
click at [1004, 24] on icon at bounding box center [1002, 25] width 7 height 7
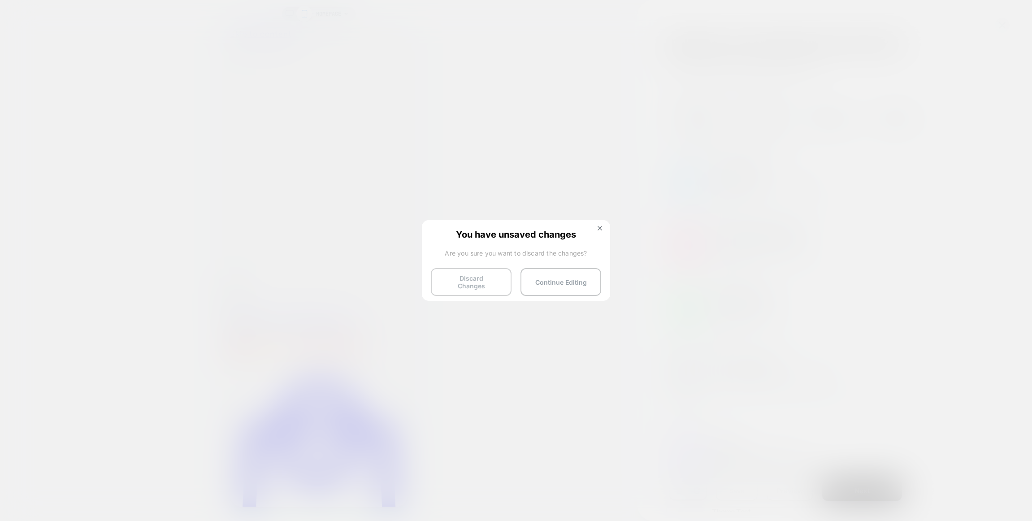
click at [485, 281] on button "Discard Changes" at bounding box center [471, 282] width 81 height 28
